Goal: Navigation & Orientation: Find specific page/section

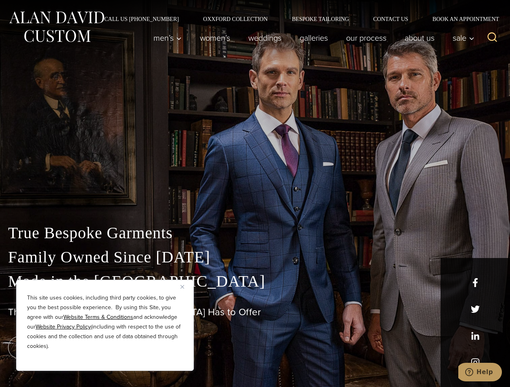
click at [255, 194] on div "True Bespoke Garments Family Owned Since [DATE] Made in [GEOGRAPHIC_DATA] The B…" at bounding box center [255, 284] width 510 height 207
click at [185, 287] on button "Close" at bounding box center [185, 287] width 10 height 10
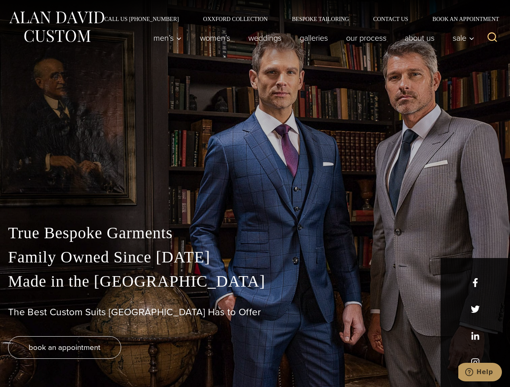
click at [105, 360] on div "True Bespoke Garments Family Owned Since [DATE] Made in [GEOGRAPHIC_DATA] The B…" at bounding box center [255, 304] width 510 height 166
click at [492, 38] on icon "Search" at bounding box center [492, 37] width 12 height 12
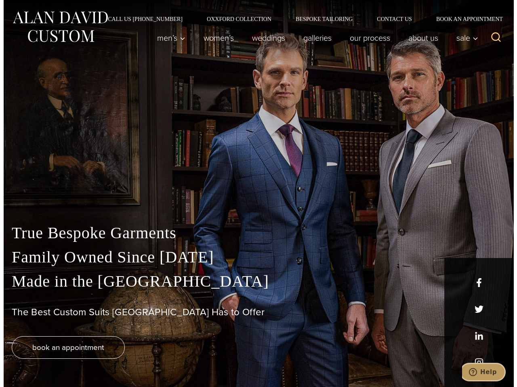
click at [476, 372] on icon "Help" at bounding box center [472, 372] width 8 height 8
